Goal: Task Accomplishment & Management: Manage account settings

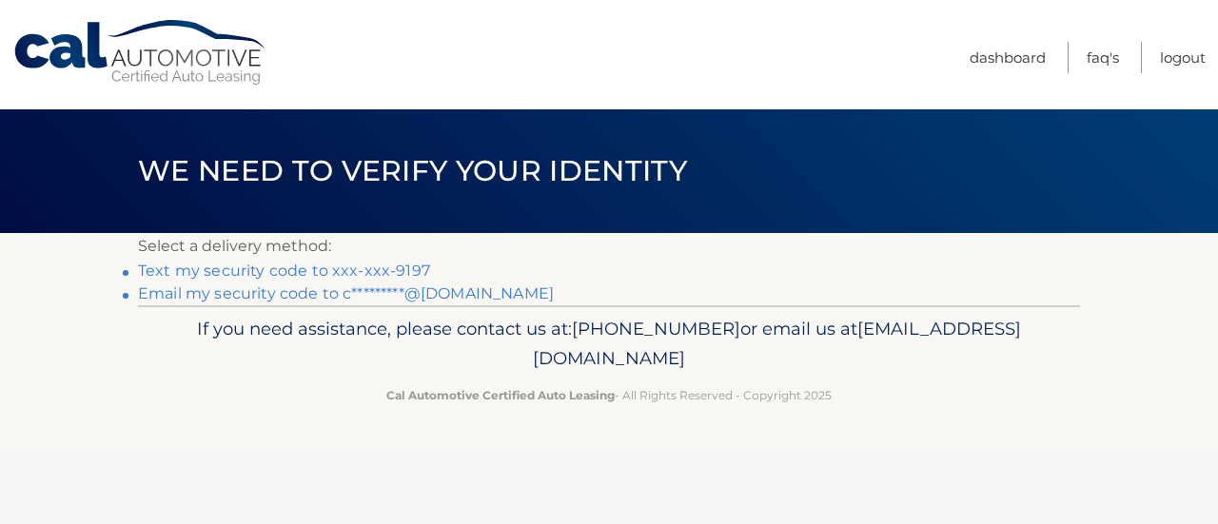
click at [360, 268] on link "Text my security code to xxx-xxx-9197" at bounding box center [284, 271] width 292 height 18
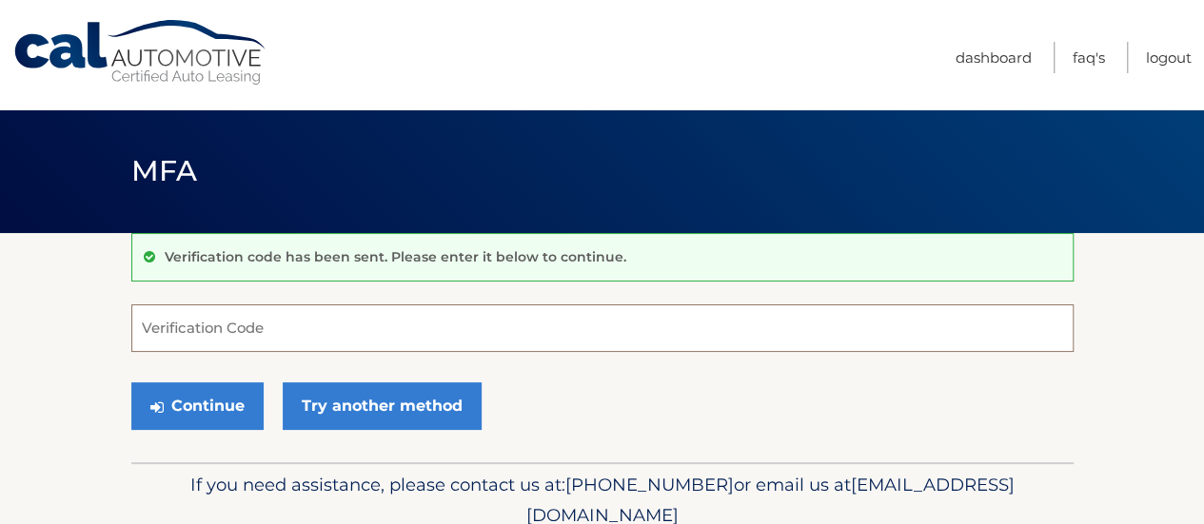
click at [305, 338] on input "Verification Code" at bounding box center [602, 329] width 942 height 48
click at [238, 354] on form "757 Verification Code Continue Try another method" at bounding box center [602, 372] width 942 height 135
click at [235, 334] on input "757" at bounding box center [602, 329] width 942 height 48
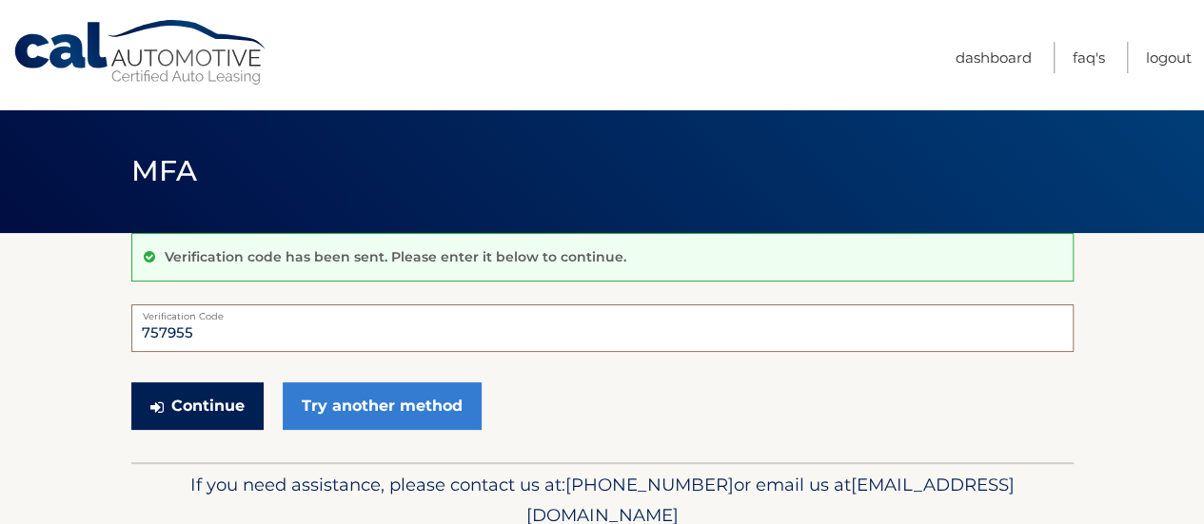
type input "757955"
click at [231, 403] on button "Continue" at bounding box center [197, 407] width 132 height 48
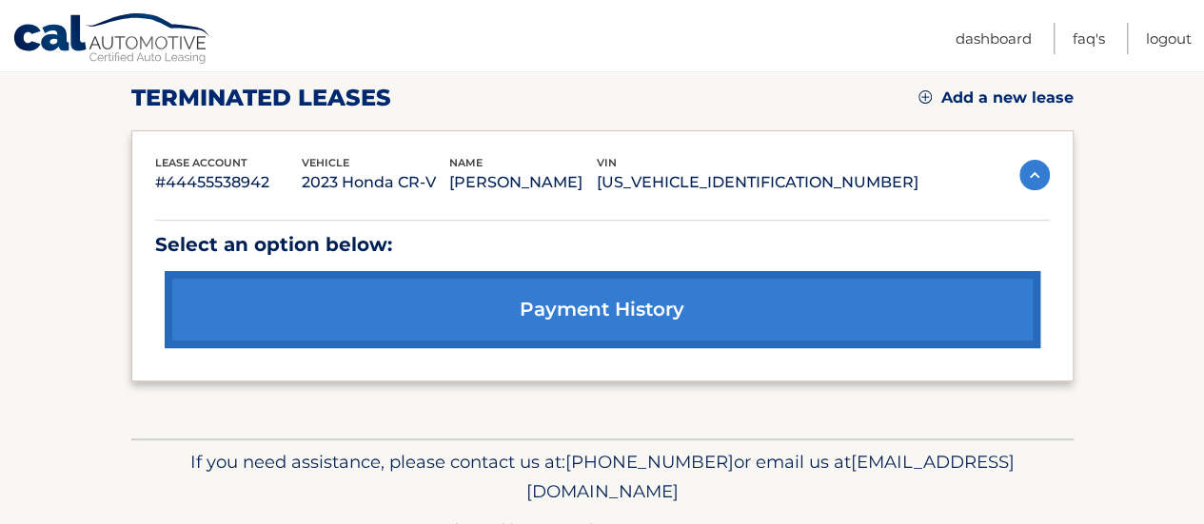
scroll to position [253, 0]
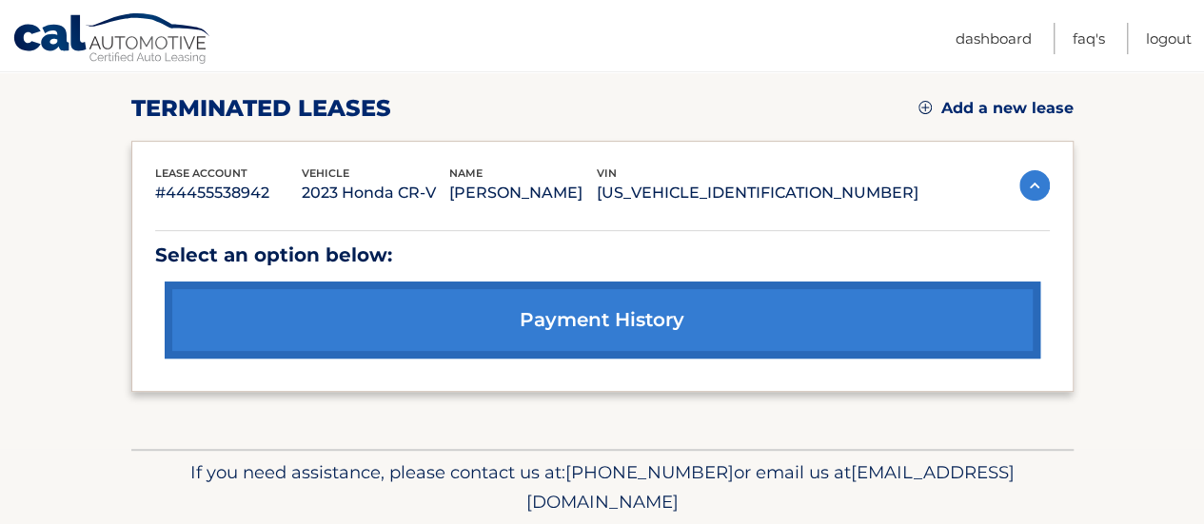
click at [959, 119] on div "terminated leases Add a new lease" at bounding box center [602, 108] width 942 height 29
click at [955, 108] on link "Add a new lease" at bounding box center [995, 108] width 155 height 19
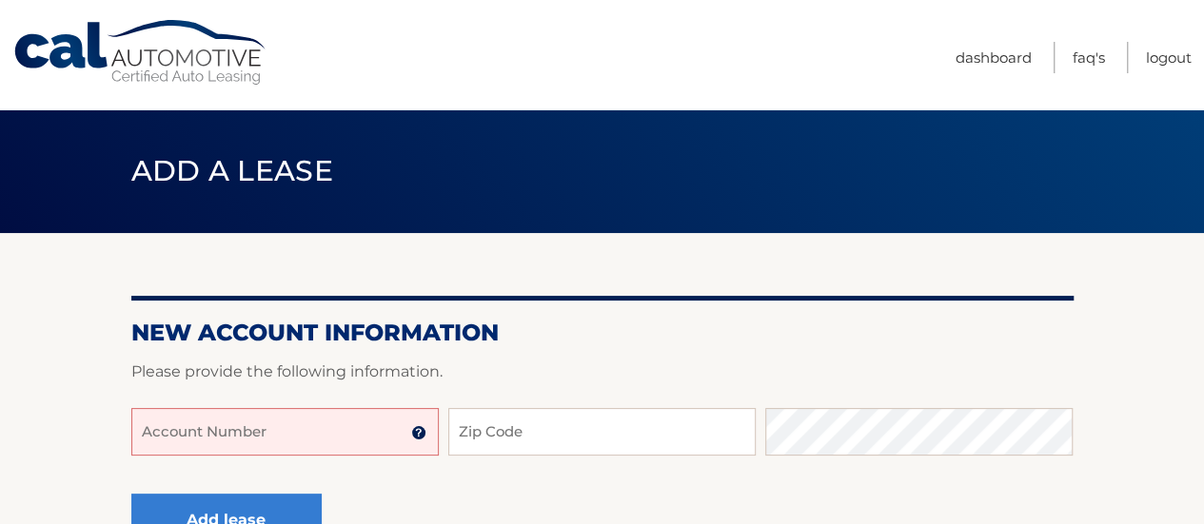
click at [304, 431] on input "Account Number" at bounding box center [284, 432] width 307 height 48
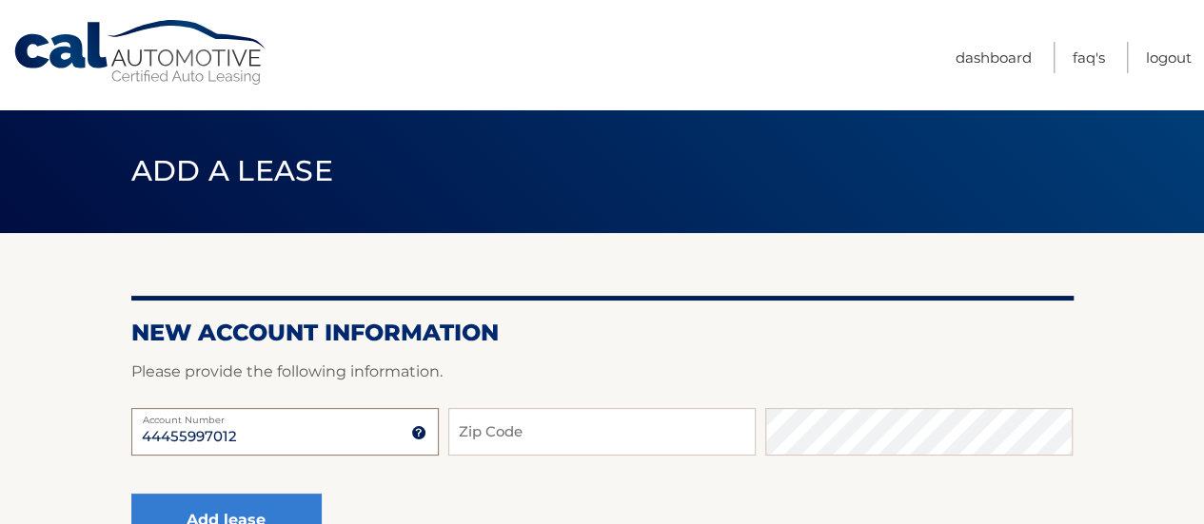
type input "44455997012"
click at [497, 442] on input "Zip Code" at bounding box center [601, 432] width 307 height 48
type input "11570"
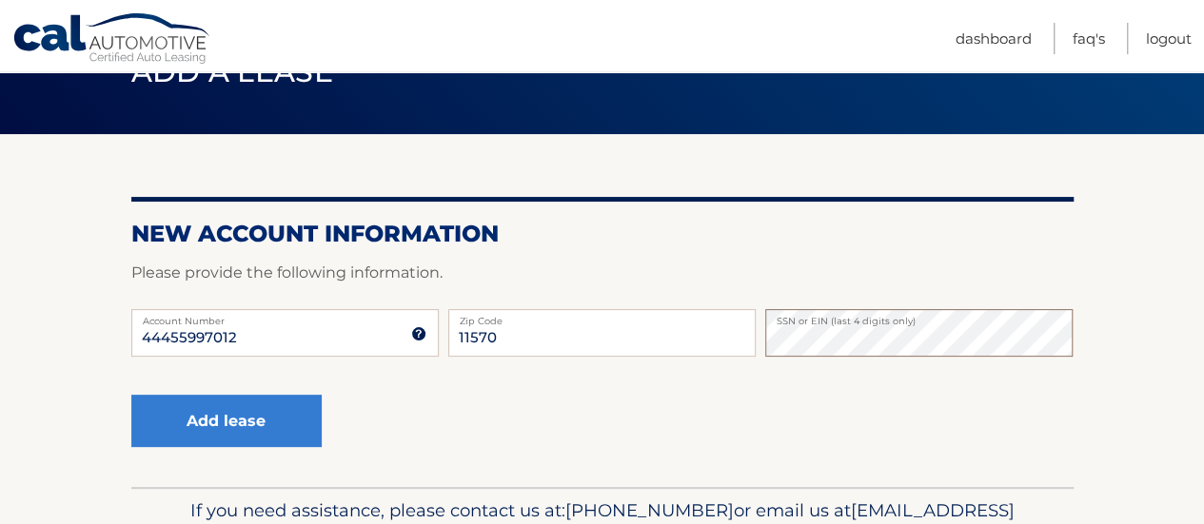
scroll to position [99, 0]
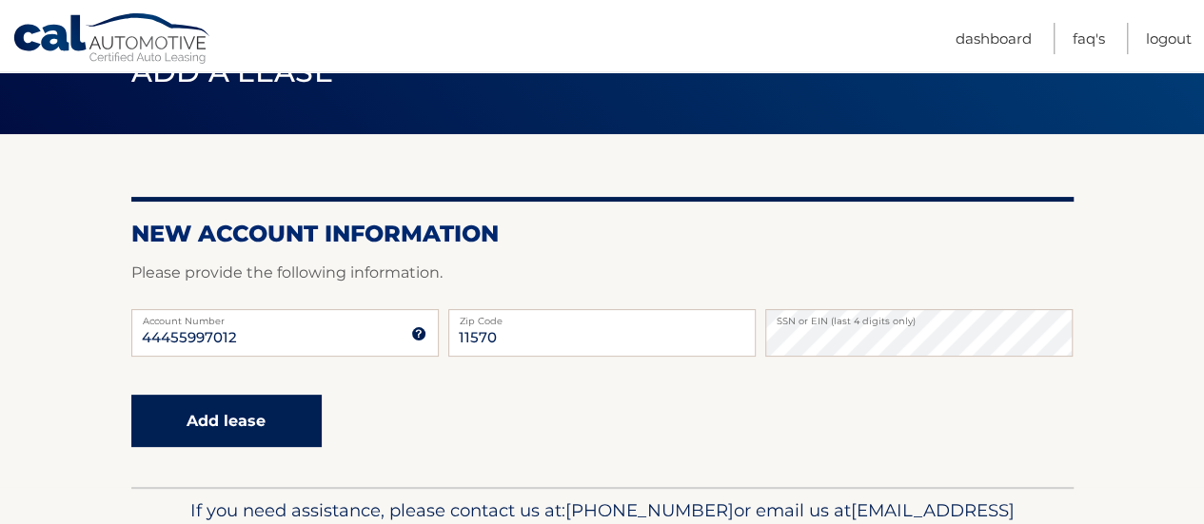
click at [290, 395] on button "Add lease" at bounding box center [226, 421] width 190 height 52
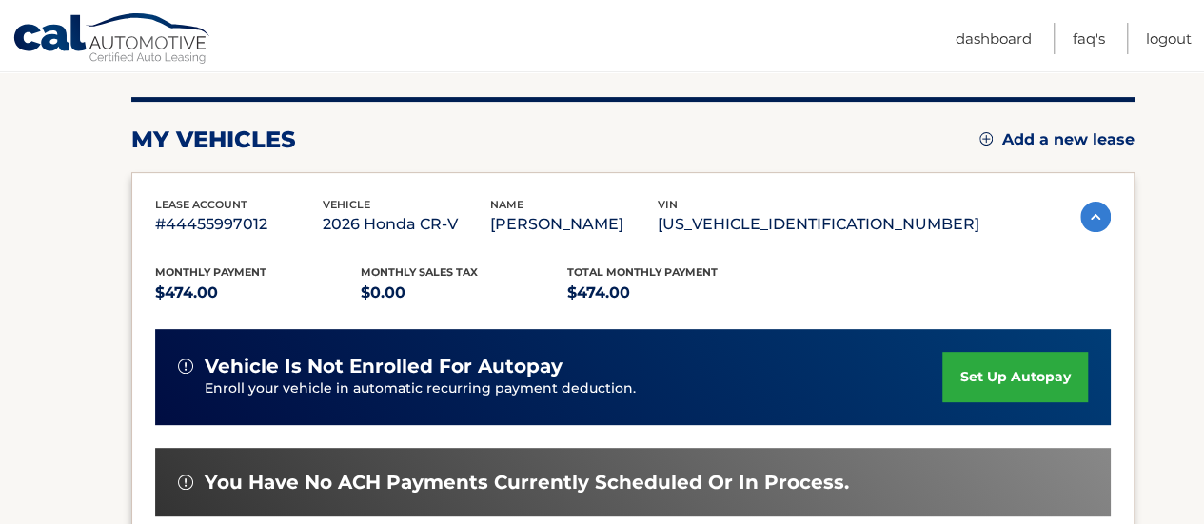
scroll to position [218, 0]
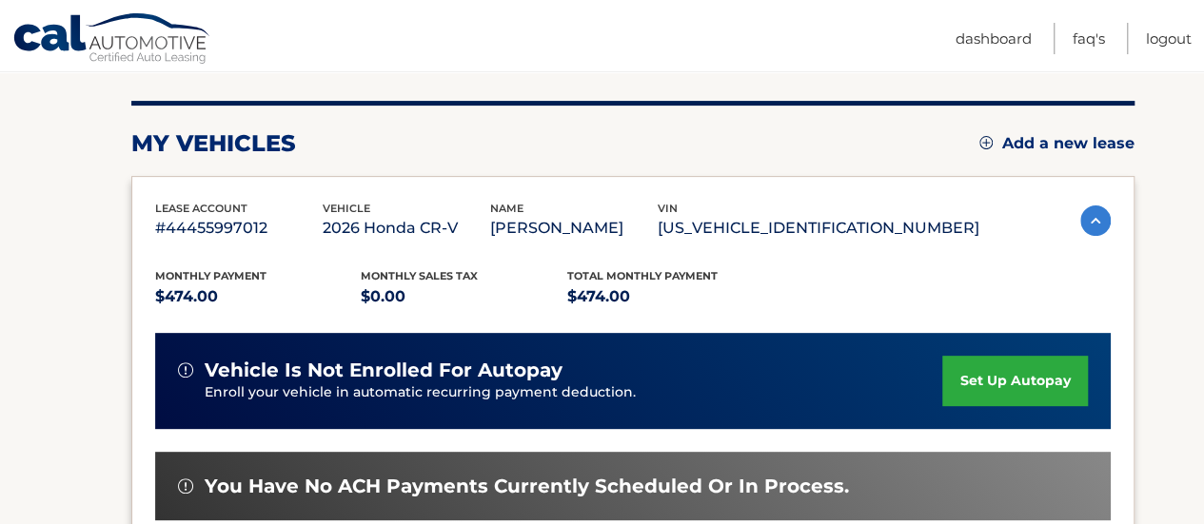
click at [1031, 385] on link "set up autopay" at bounding box center [1014, 381] width 145 height 50
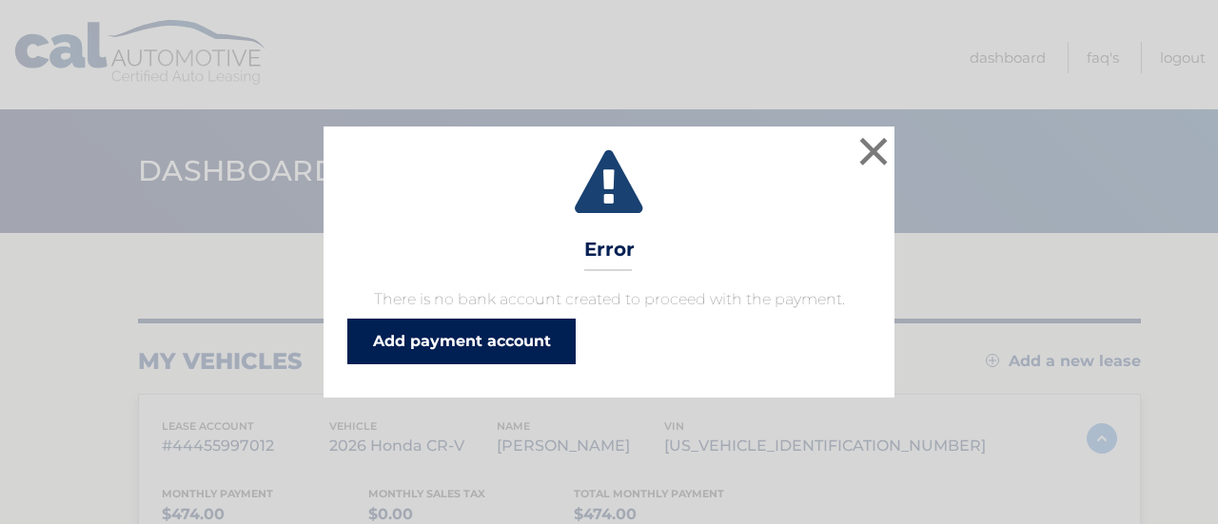
click at [526, 333] on link "Add payment account" at bounding box center [461, 342] width 228 height 46
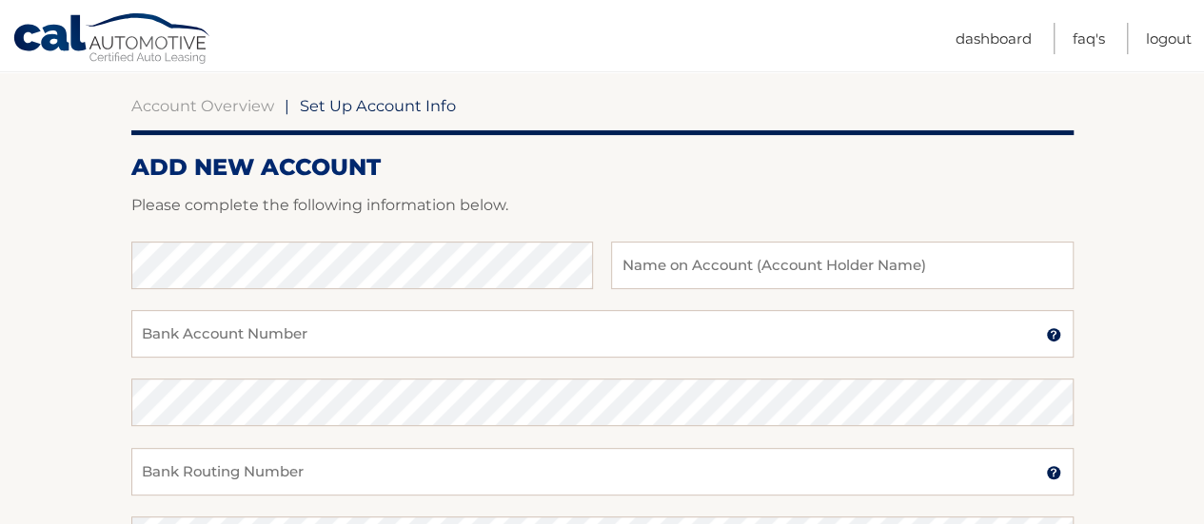
scroll to position [176, 0]
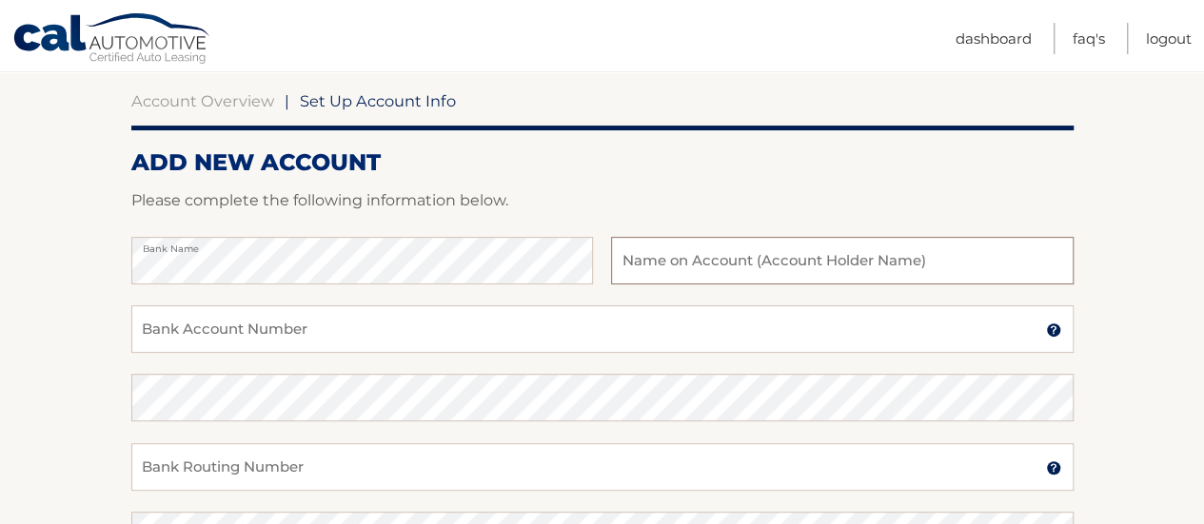
click at [690, 249] on input "text" at bounding box center [842, 261] width 462 height 48
type input "[PERSON_NAME]"
click at [673, 323] on input "Bank Account Number" at bounding box center [602, 329] width 942 height 48
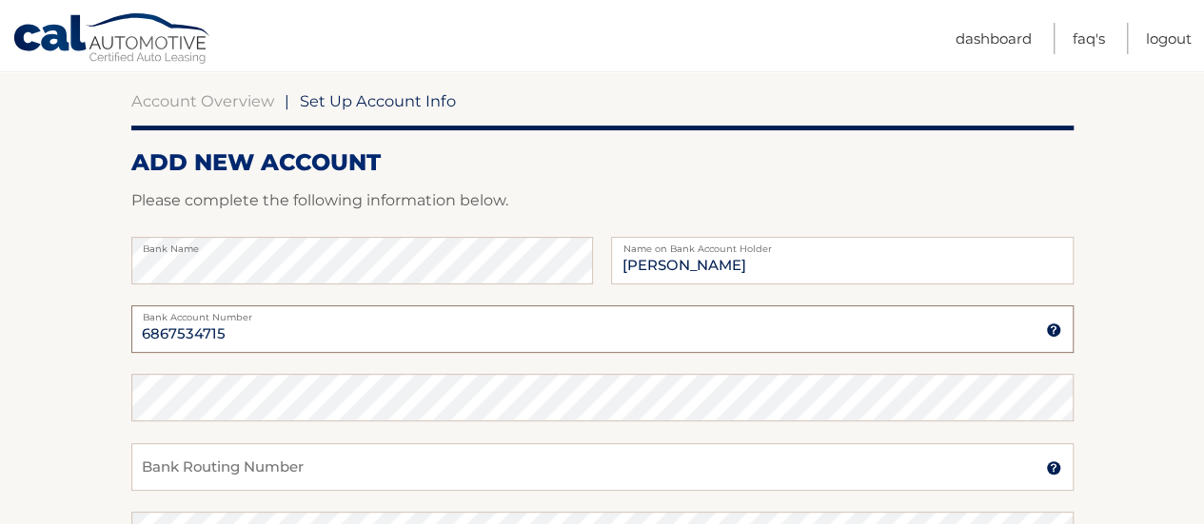
type input "6867534715"
click at [588, 477] on input "Bank Routing Number" at bounding box center [602, 467] width 942 height 48
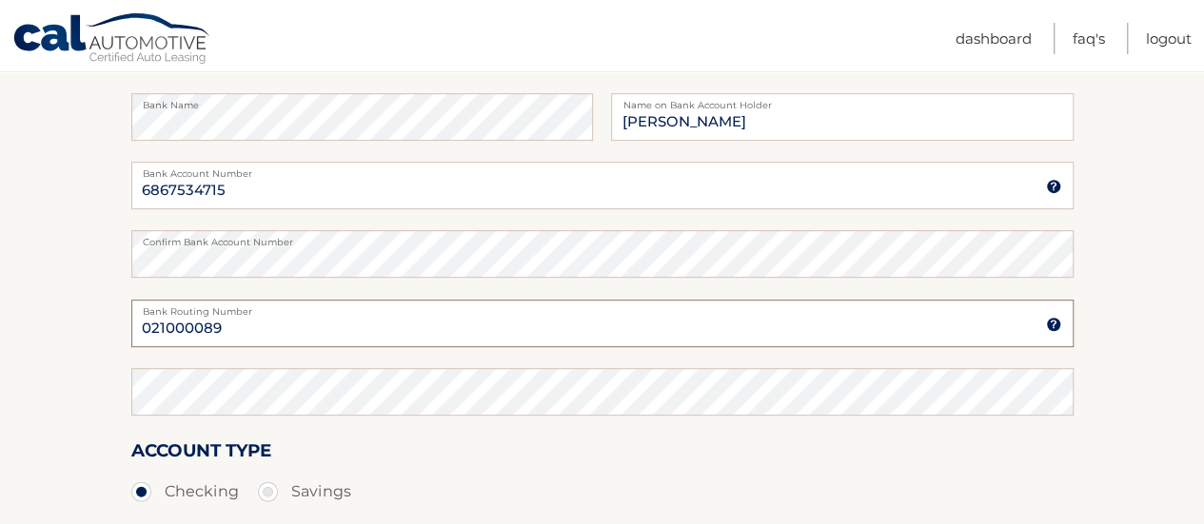
scroll to position [322, 0]
type input "021000089"
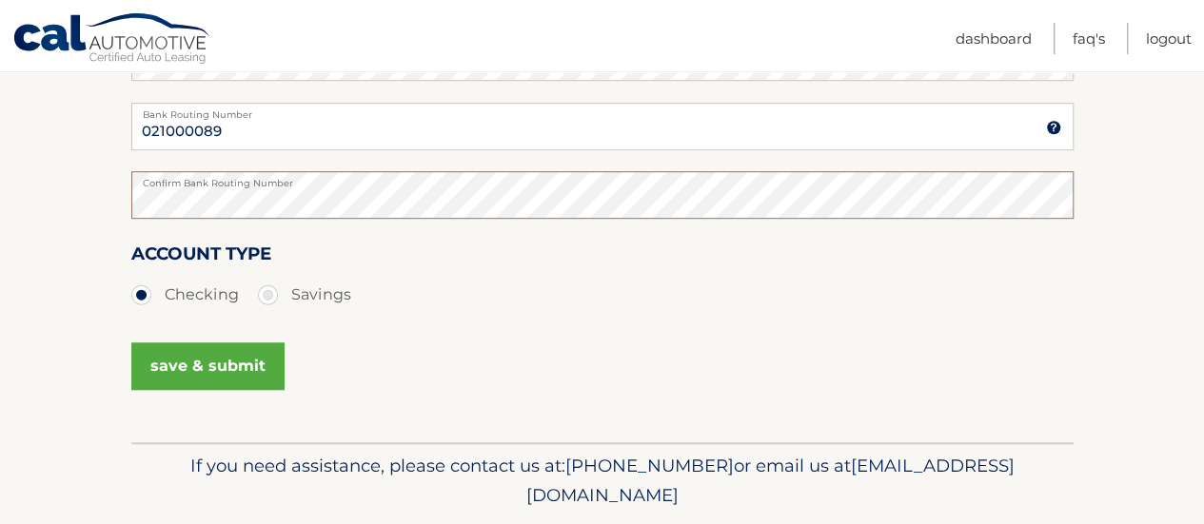
scroll to position [512, 0]
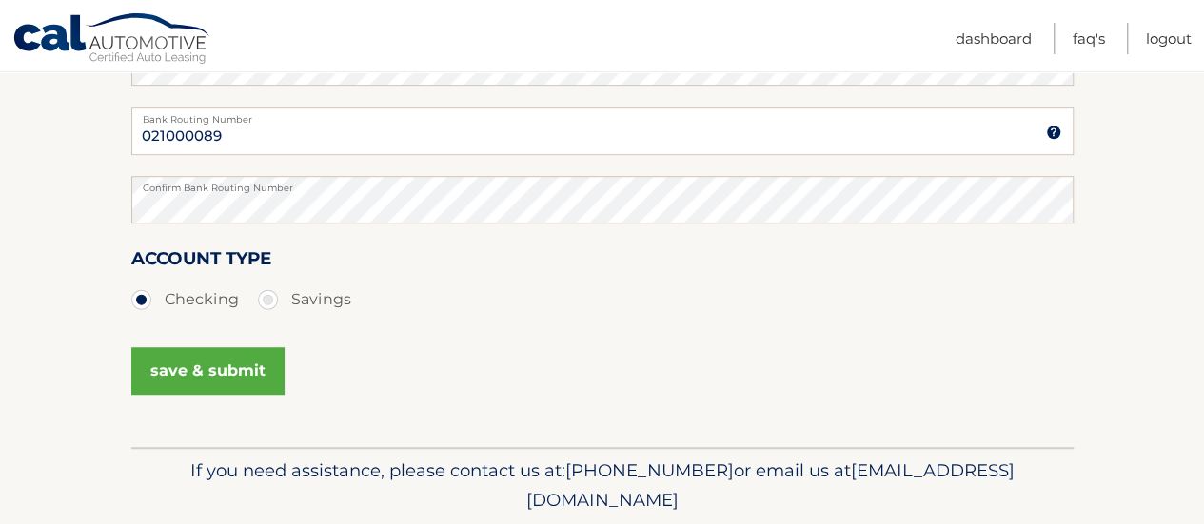
click at [160, 377] on button "save & submit" at bounding box center [207, 371] width 153 height 48
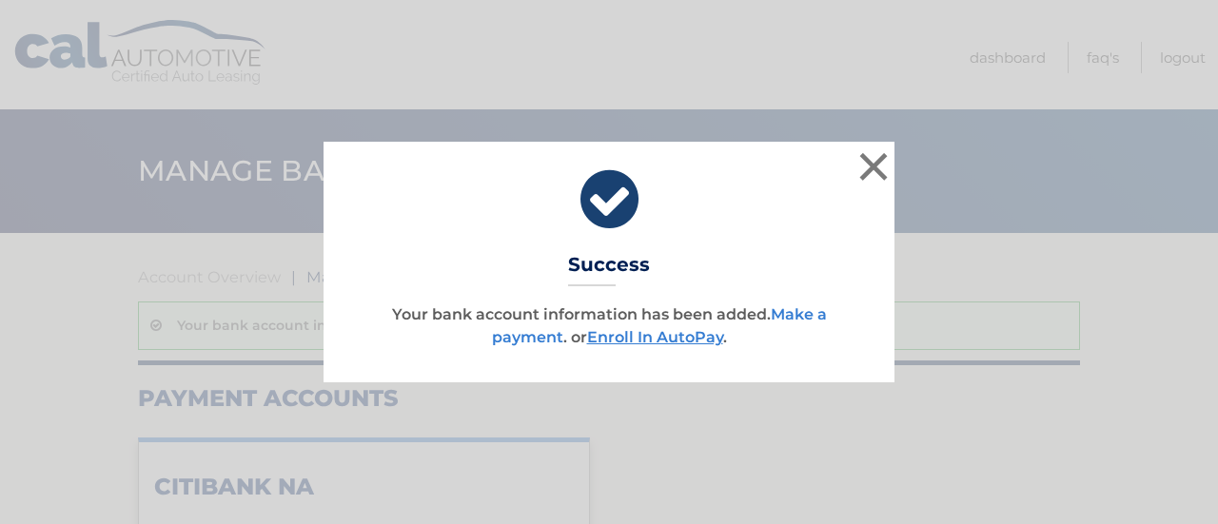
click at [800, 312] on link "Make a payment" at bounding box center [659, 325] width 335 height 41
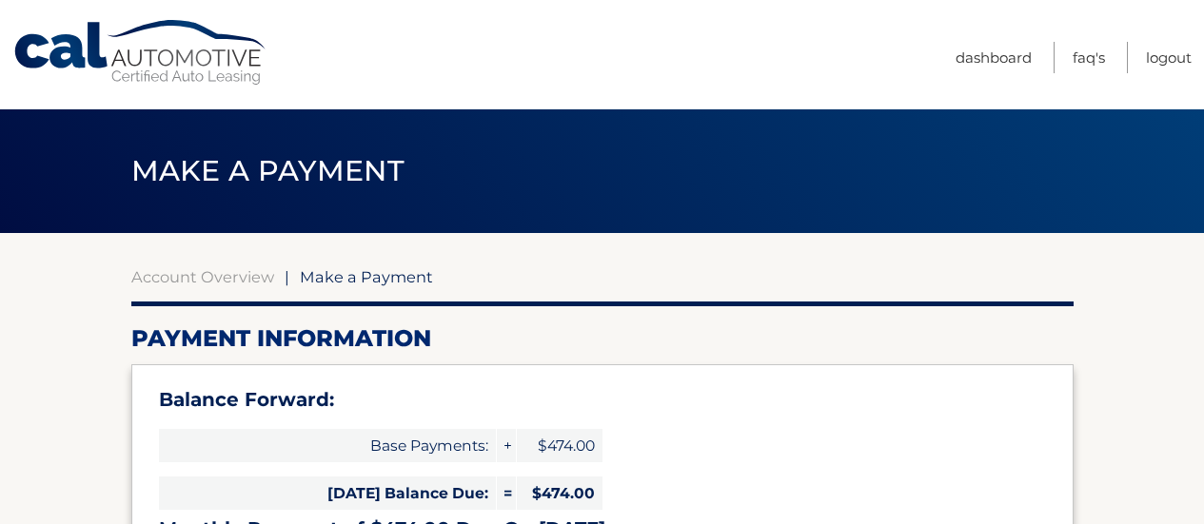
select select "YTk4NTJhMGEtMjJkYi00Mzk4LWJjNDctYTM1MDg0M2Y2MmUz"
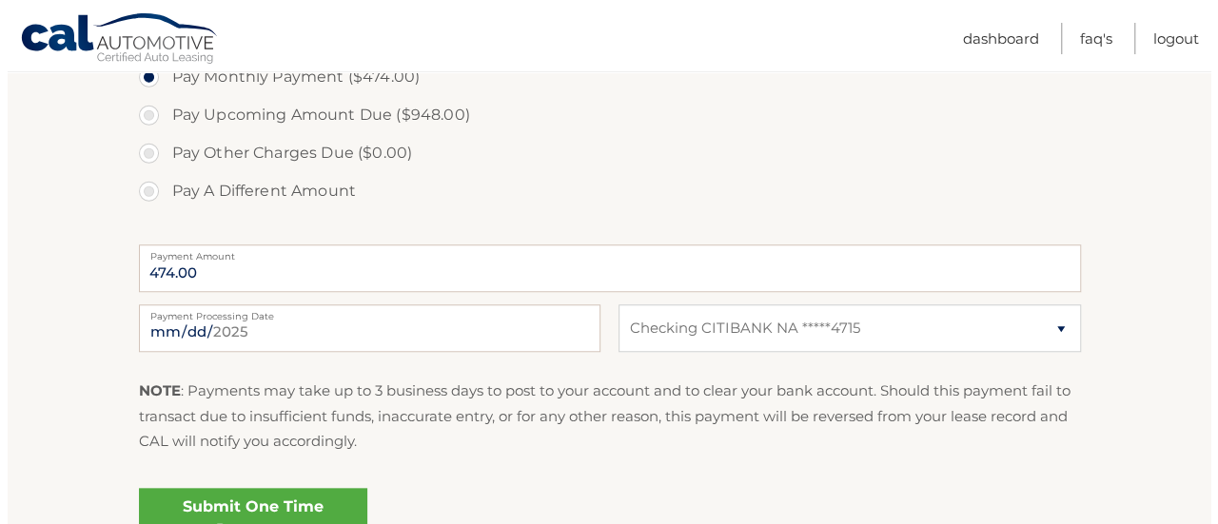
scroll to position [714, 0]
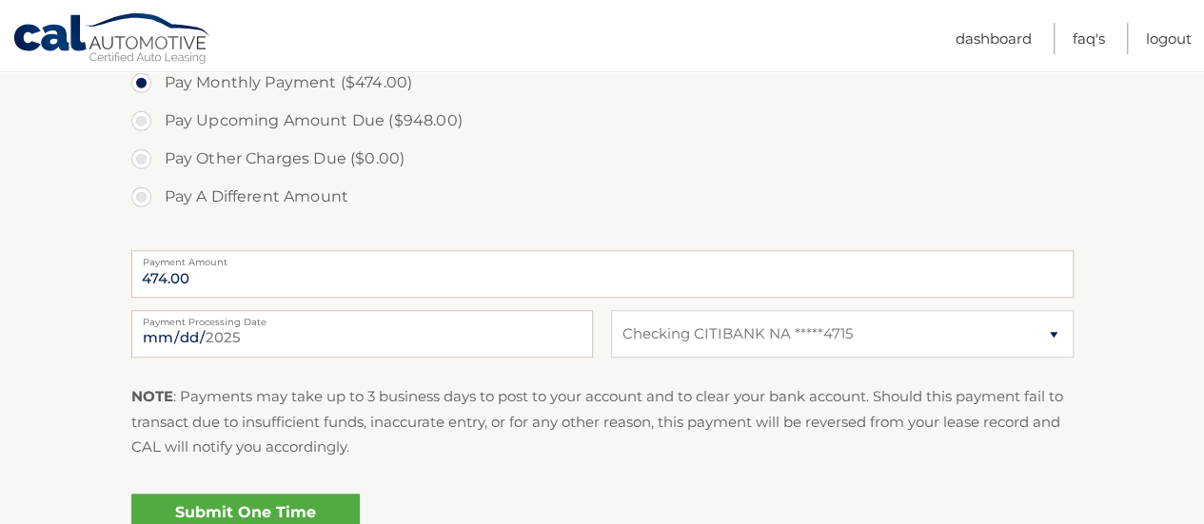
click at [309, 496] on link "Submit One Time Payment" at bounding box center [245, 524] width 228 height 61
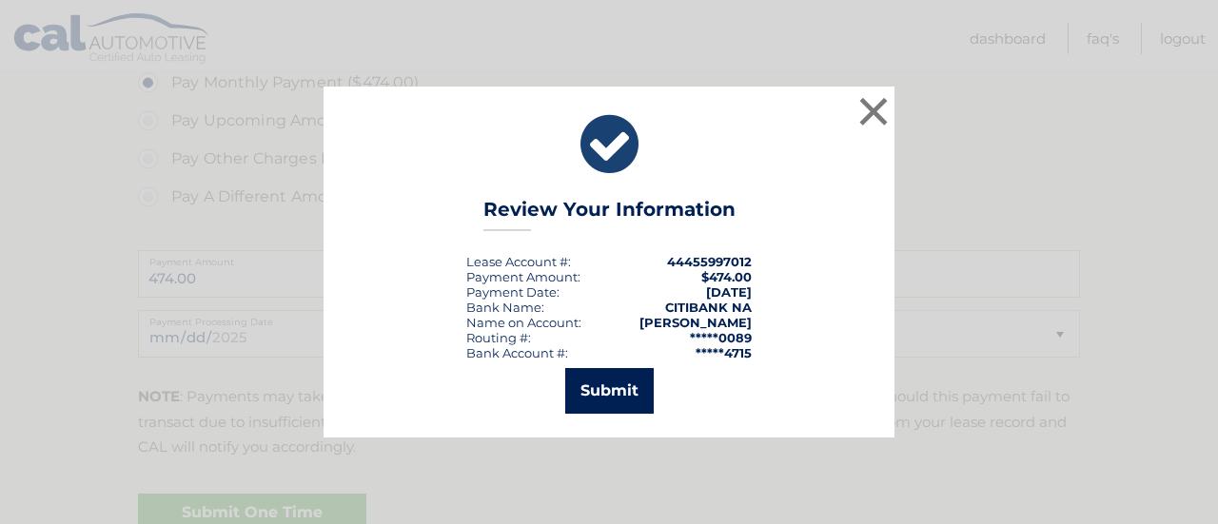
click at [636, 376] on button "Submit" at bounding box center [609, 391] width 88 height 46
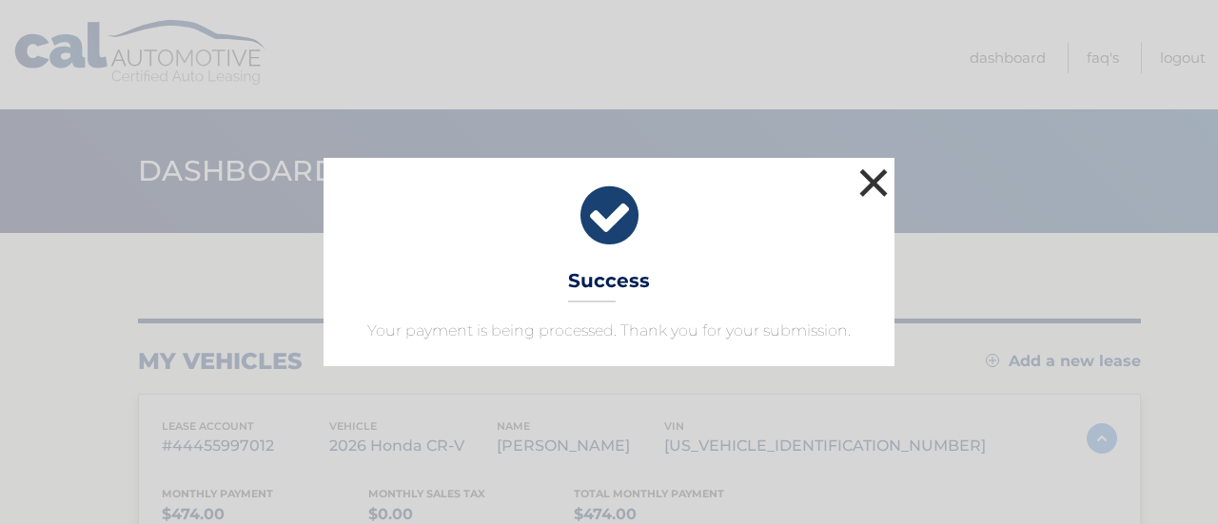
click at [875, 186] on button "×" at bounding box center [874, 183] width 38 height 38
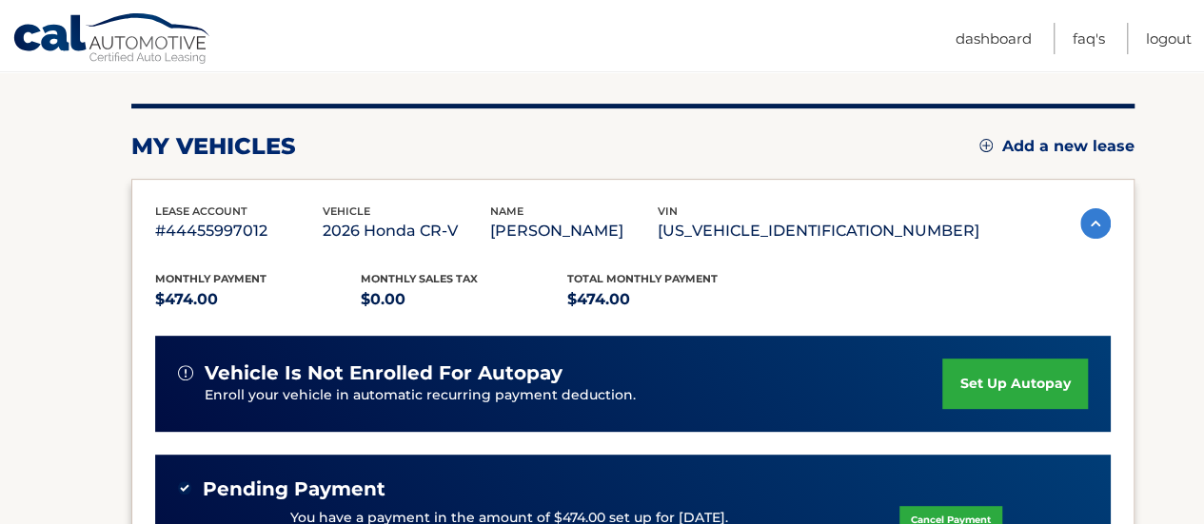
scroll to position [237, 0]
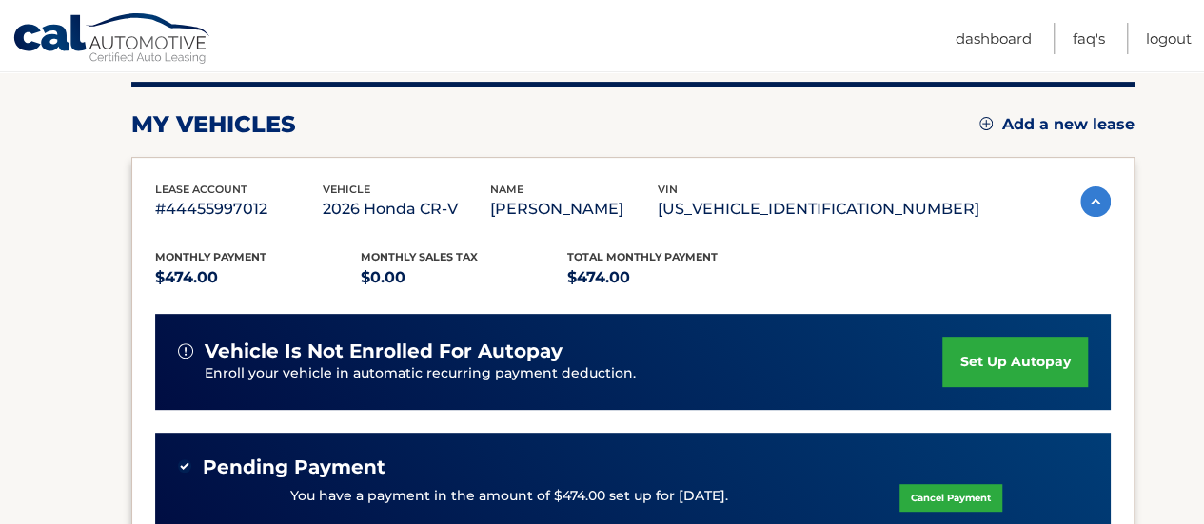
click at [973, 351] on link "set up autopay" at bounding box center [1014, 362] width 145 height 50
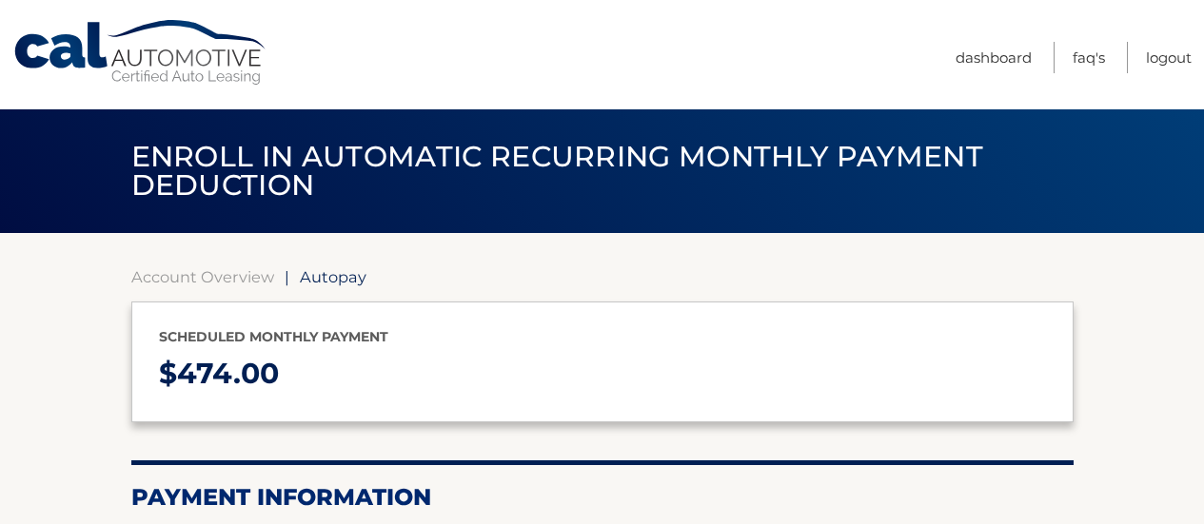
select select "YTk4NTJhMGEtMjJkYi00Mzk4LWJjNDctYTM1MDg0M2Y2MmUz"
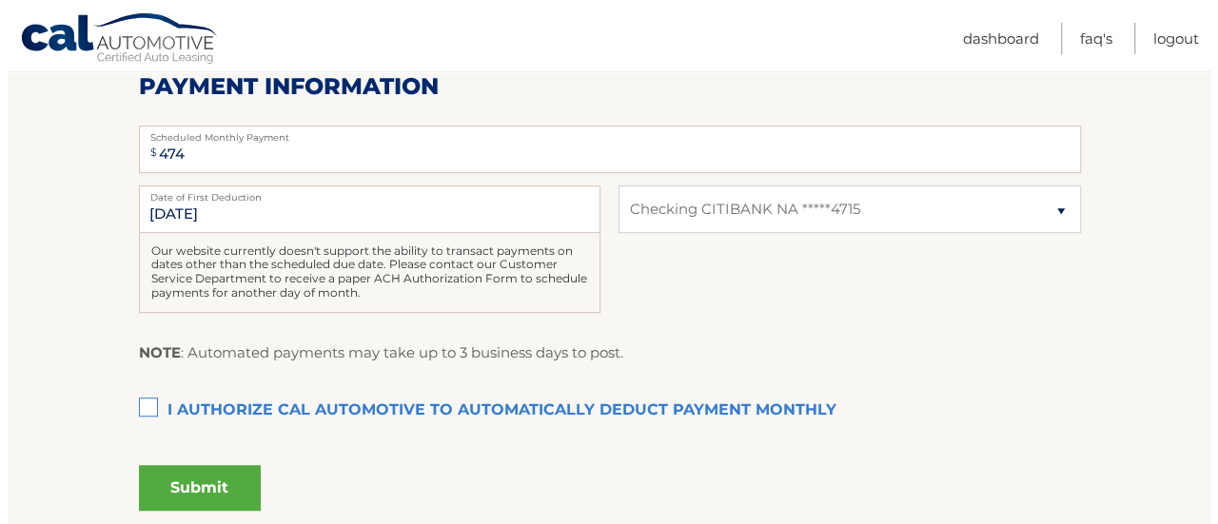
scroll to position [414, 0]
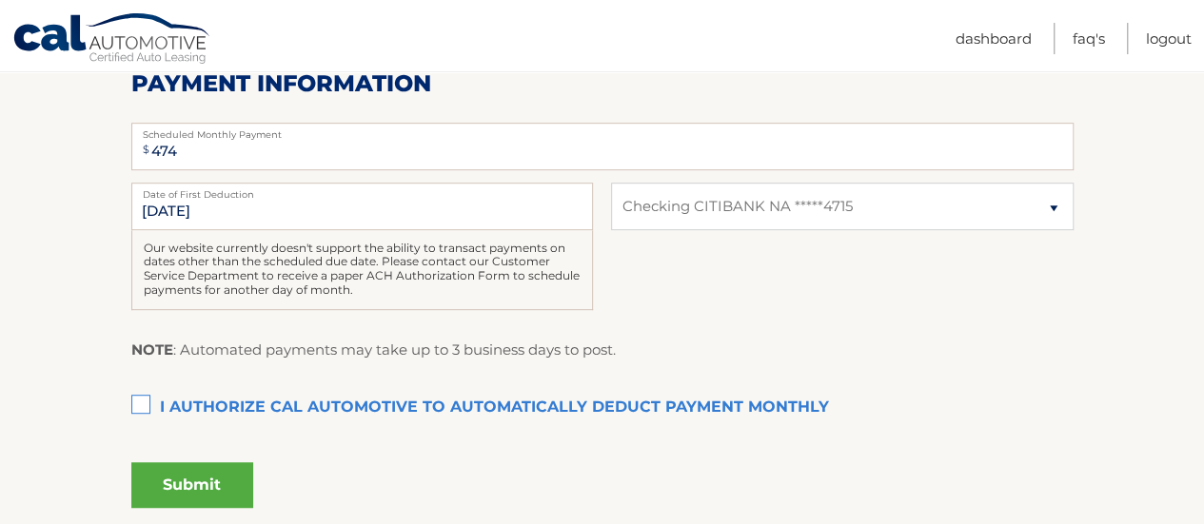
click at [135, 393] on label "I authorize cal automotive to automatically deduct payment monthly This checkbo…" at bounding box center [602, 408] width 942 height 38
click at [0, 0] on input "I authorize cal automotive to automatically deduct payment monthly This checkbo…" at bounding box center [0, 0] width 0 height 0
click at [209, 486] on button "Submit" at bounding box center [192, 485] width 122 height 46
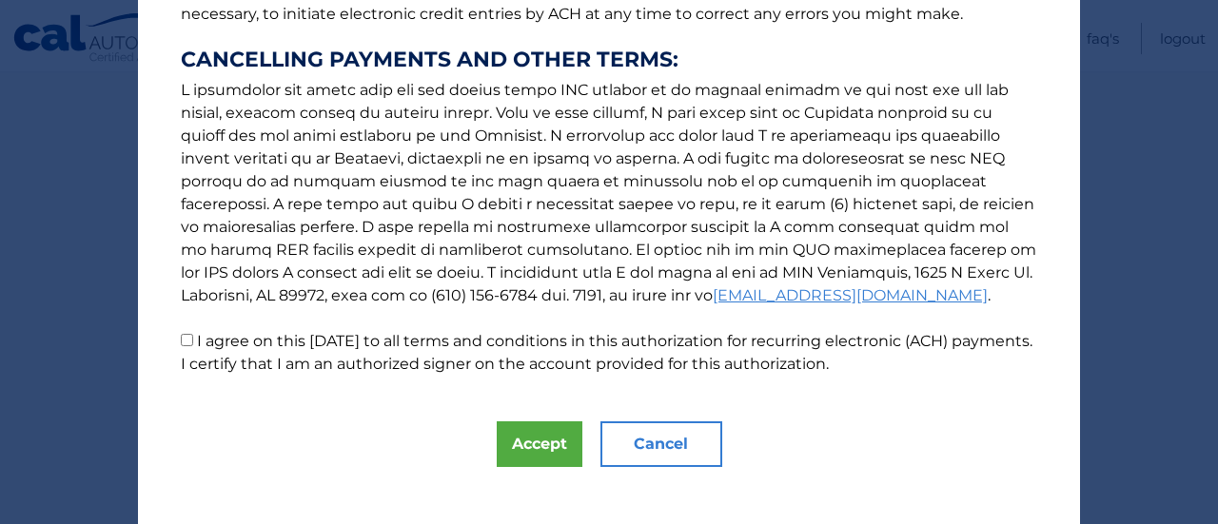
scroll to position [374, 0]
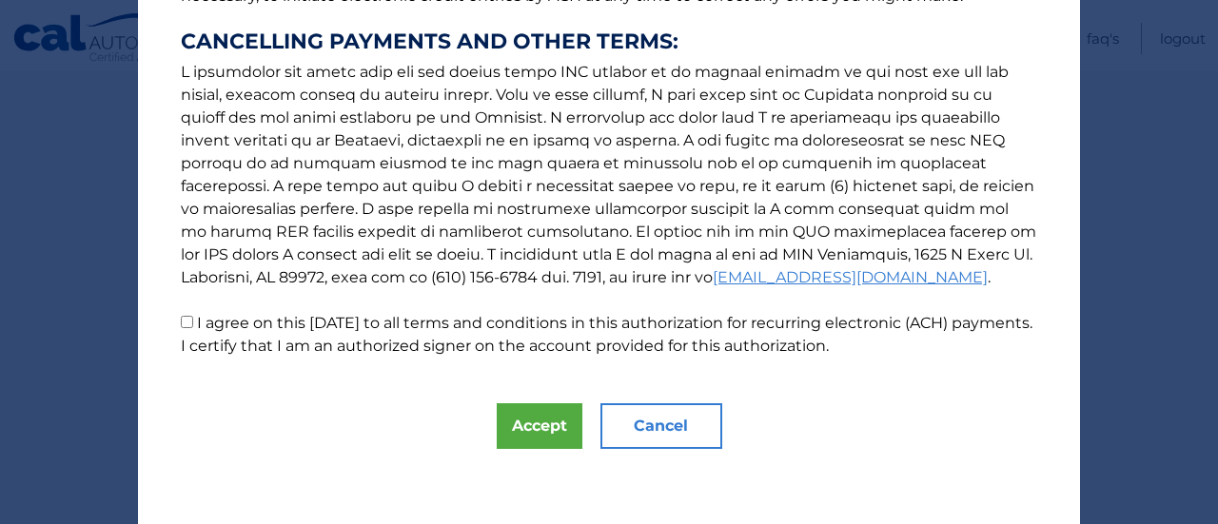
click at [181, 325] on input "I agree on this 09/15/2025 to all terms and conditions in this authorization fo…" at bounding box center [187, 322] width 12 height 12
checkbox input "true"
click at [540, 427] on button "Accept" at bounding box center [540, 426] width 86 height 46
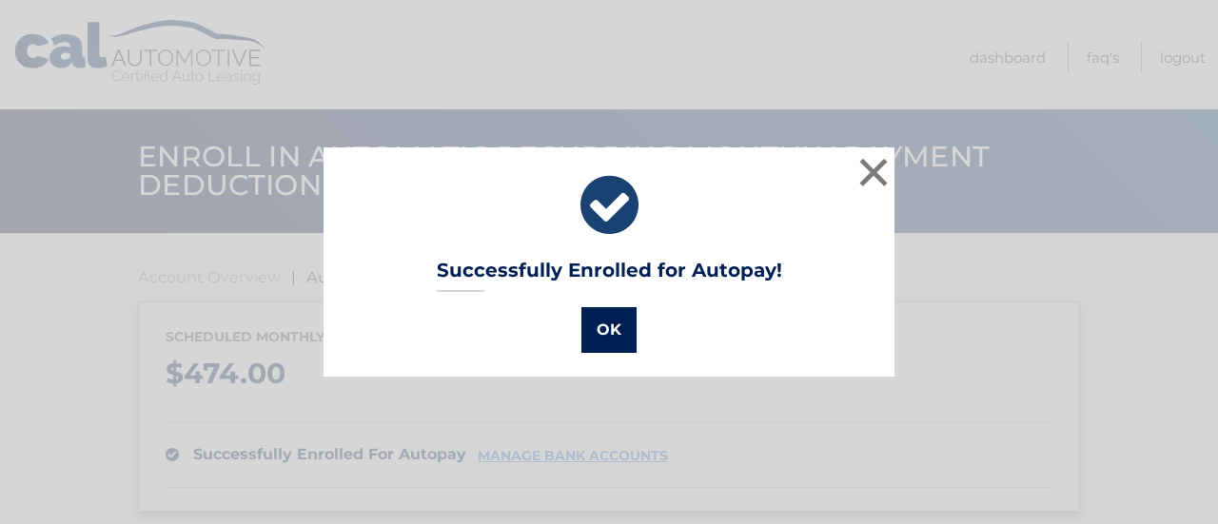
click at [598, 326] on button "OK" at bounding box center [608, 330] width 55 height 46
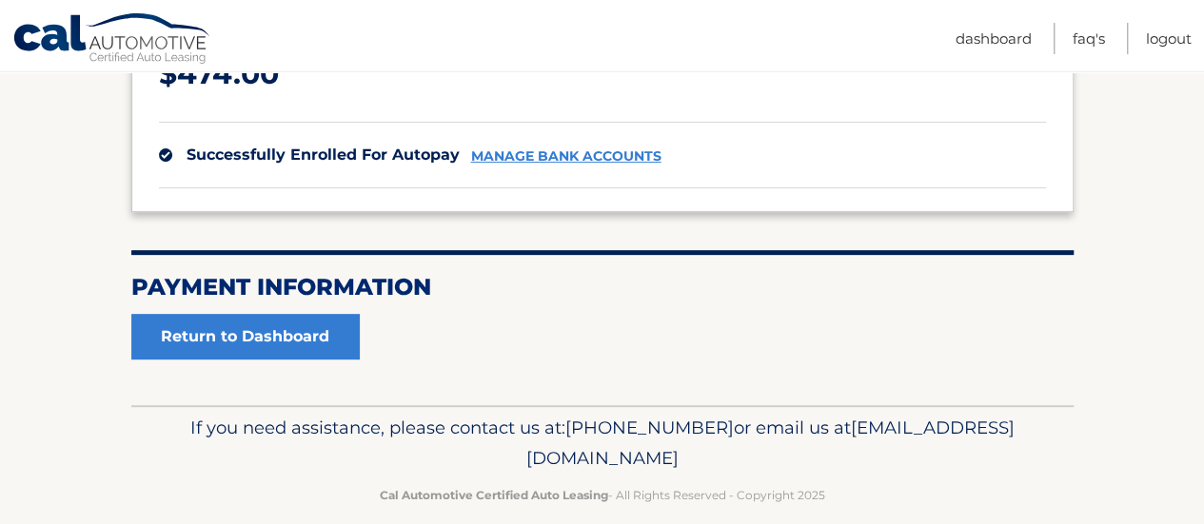
scroll to position [301, 0]
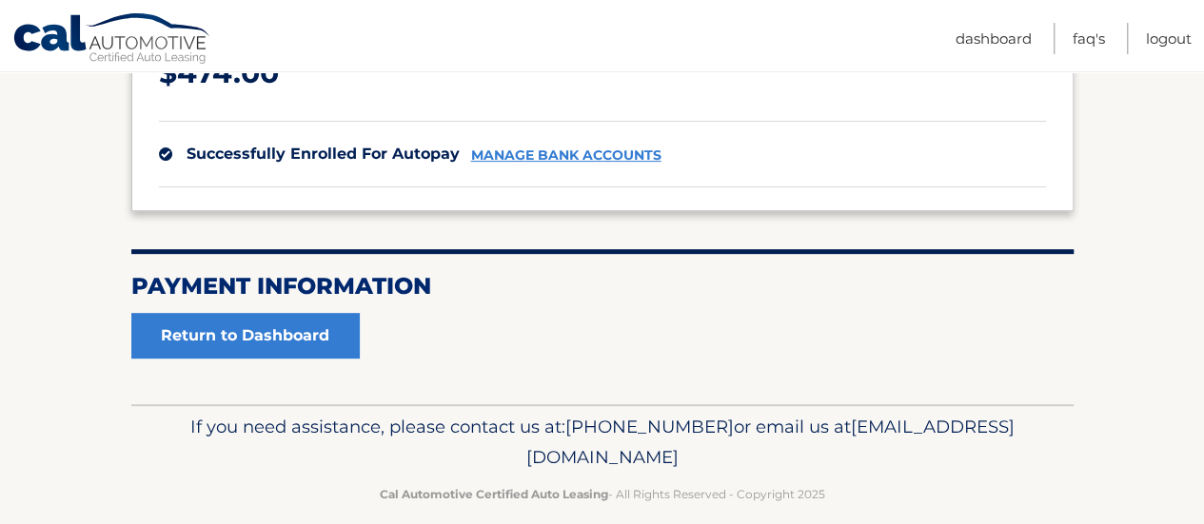
click at [365, 316] on section "Account Overview | Autopay Scheduled monthly payment $ 474.00 successfully enro…" at bounding box center [602, 163] width 942 height 392
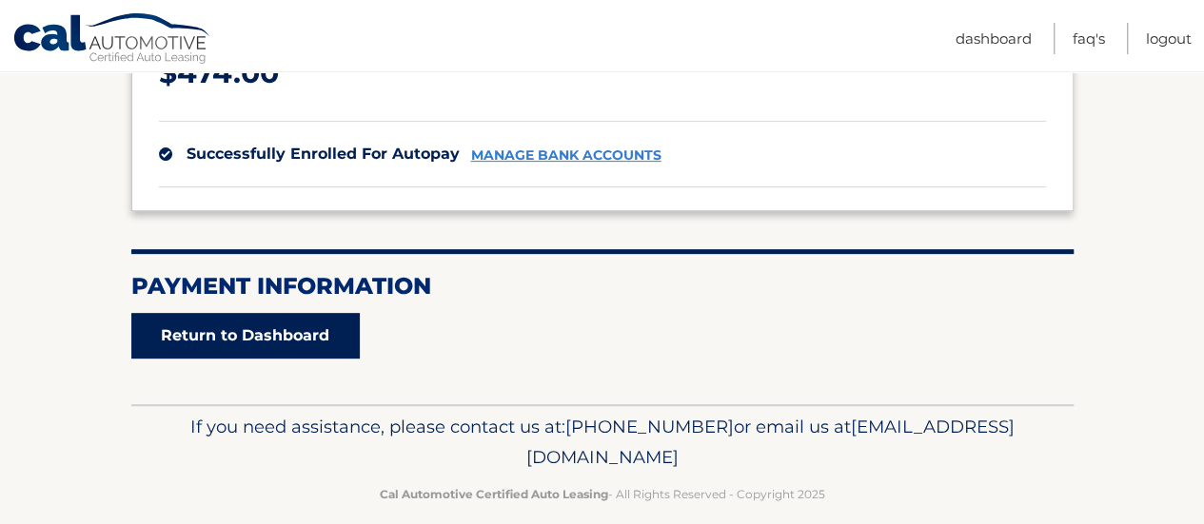
click at [346, 334] on link "Return to Dashboard" at bounding box center [245, 336] width 228 height 46
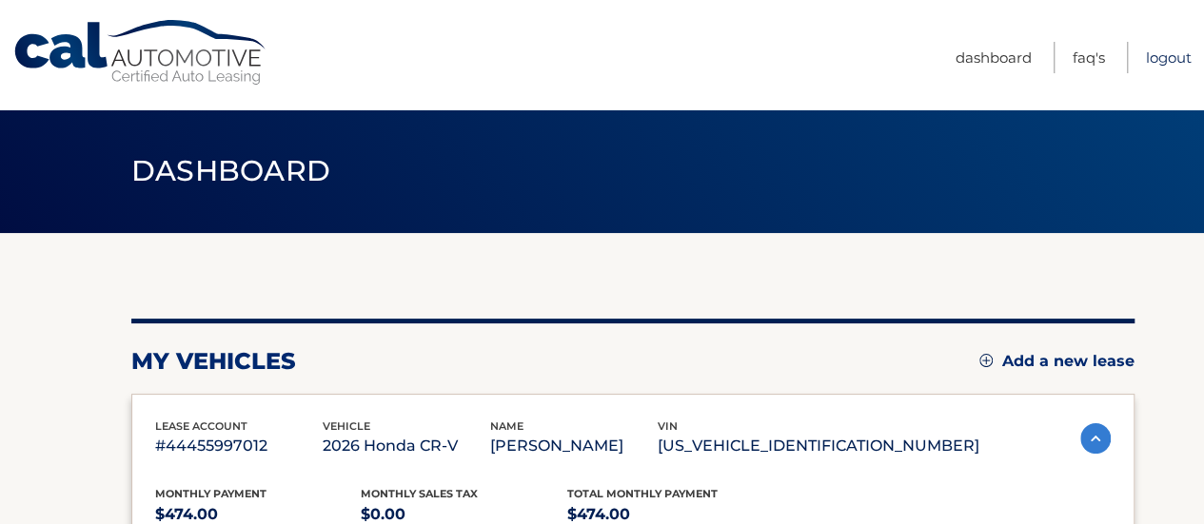
click at [1163, 64] on link "Logout" at bounding box center [1169, 57] width 46 height 31
